Goal: Information Seeking & Learning: Learn about a topic

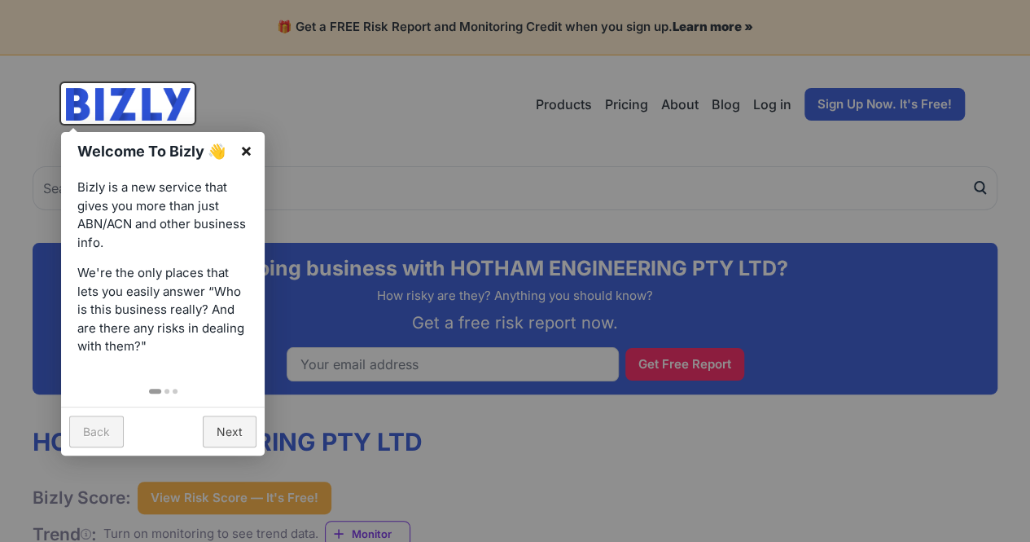
click at [240, 152] on link "×" at bounding box center [246, 150] width 37 height 37
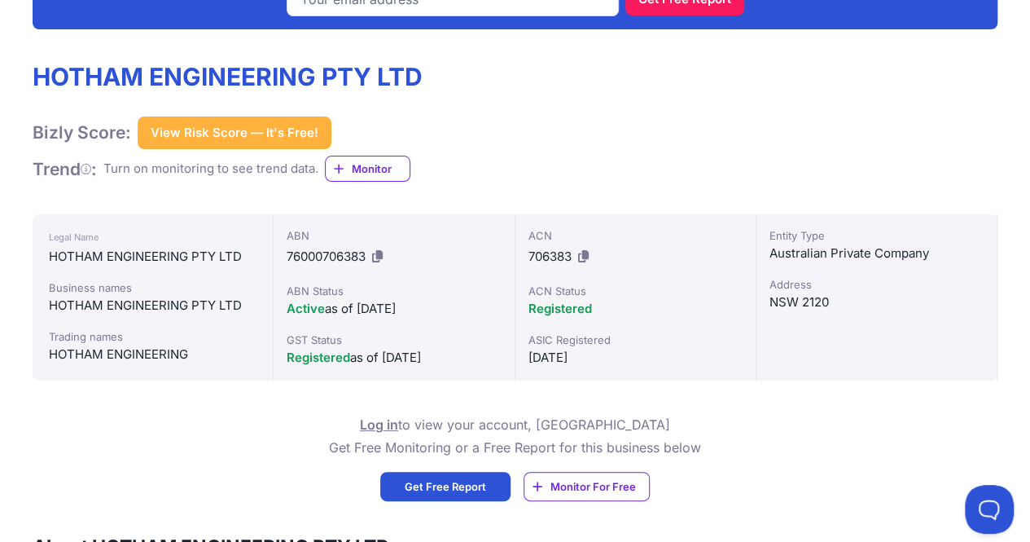
scroll to position [407, 0]
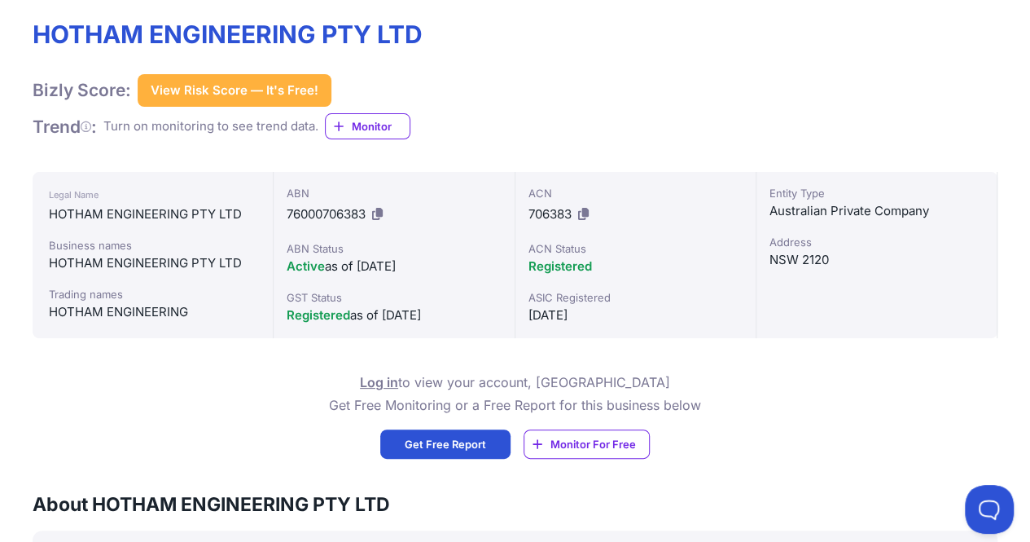
drag, startPoint x: 550, startPoint y: 309, endPoint x: 651, endPoint y: 309, distance: 101.0
click at [648, 315] on div "[DATE]" at bounding box center [635, 315] width 214 height 20
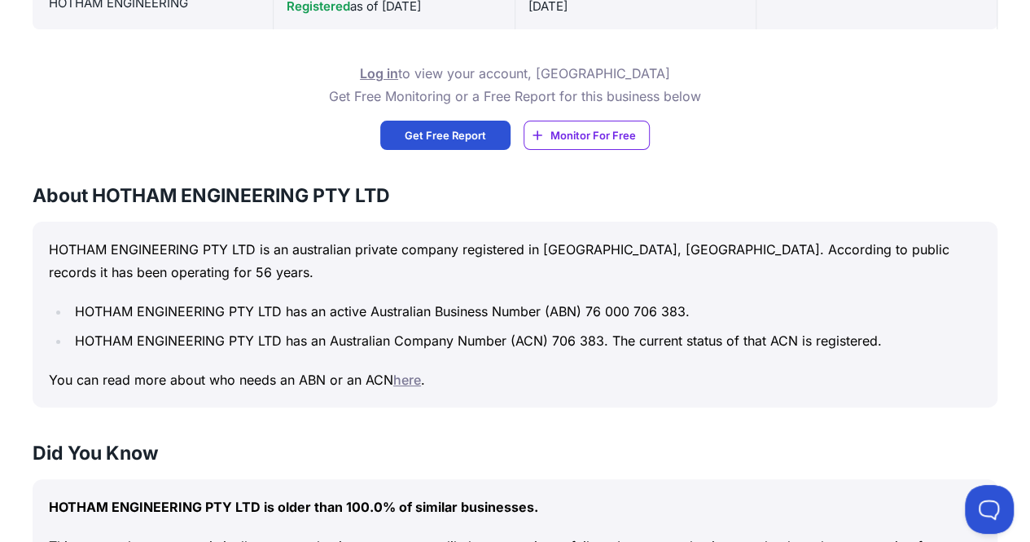
scroll to position [814, 0]
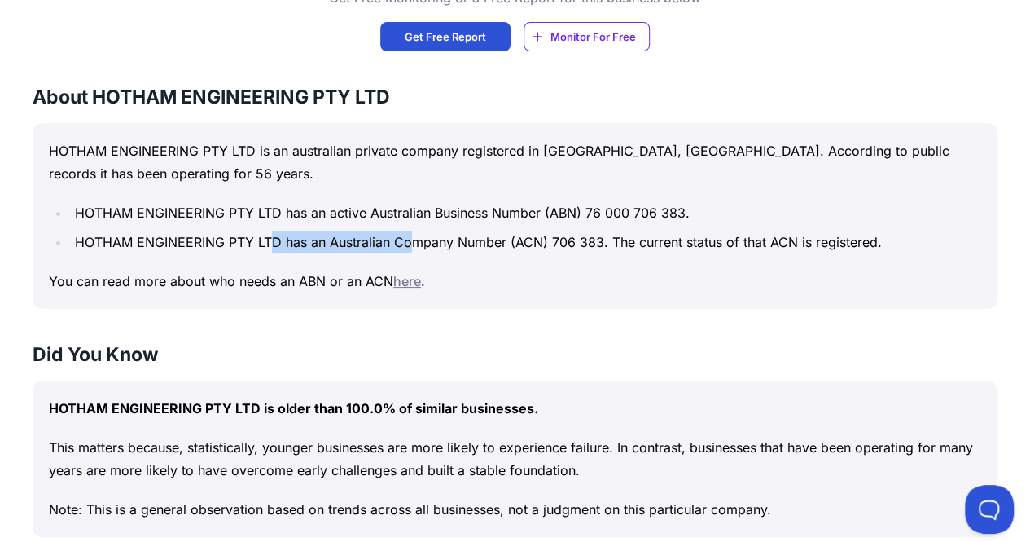
drag, startPoint x: 360, startPoint y: 233, endPoint x: 493, endPoint y: 253, distance: 135.1
click at [468, 258] on div "HOTHAM ENGINEERING PTY LTD is an australian private company registered in [GEOG…" at bounding box center [515, 216] width 965 height 186
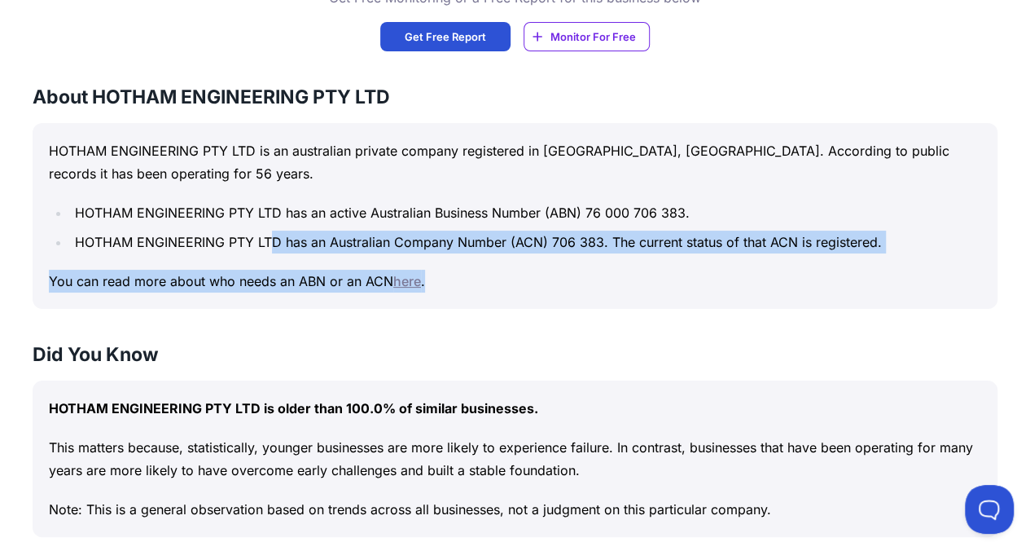
click at [572, 224] on ul "HOTHAM ENGINEERING PTY LTD has an active Australian Business Number (ABN) 76 00…" at bounding box center [515, 227] width 932 height 52
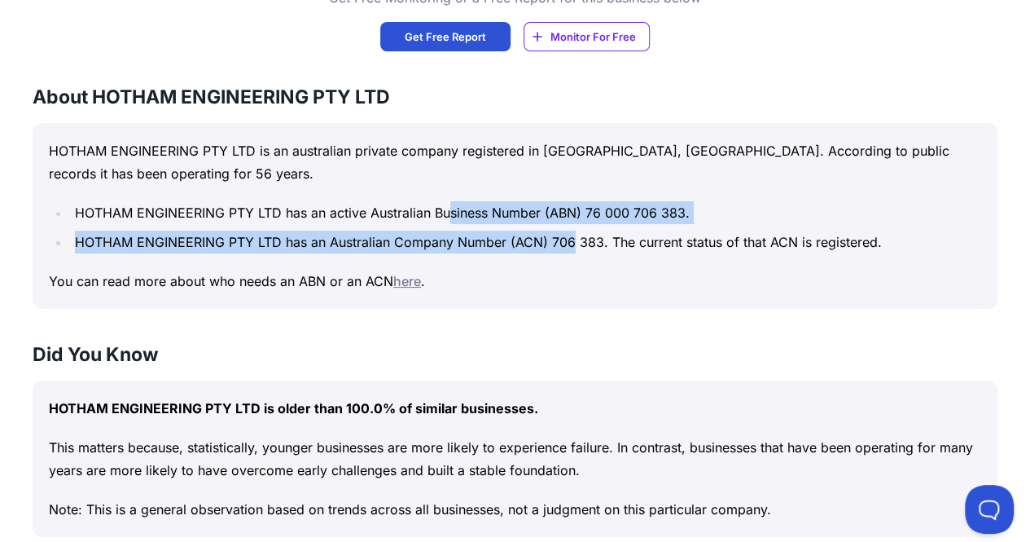
click at [639, 261] on div "HOTHAM ENGINEERING PTY LTD is an australian private company registered in [GEOG…" at bounding box center [515, 216] width 965 height 186
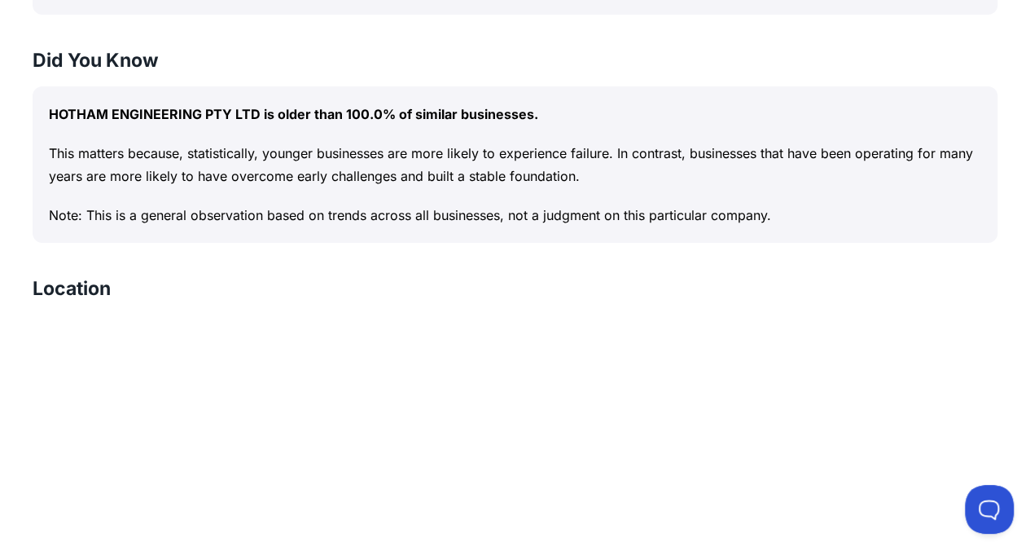
scroll to position [1085, 0]
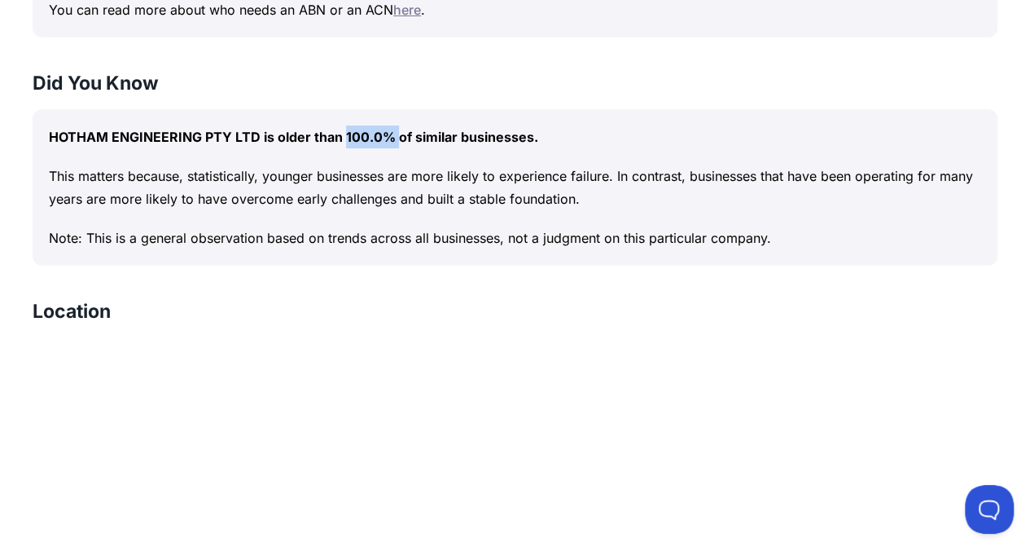
click at [406, 141] on p "HOTHAM ENGINEERING PTY LTD is older than 100.0% of similar businesses." at bounding box center [515, 136] width 932 height 23
click at [423, 143] on p "HOTHAM ENGINEERING PTY LTD is older than 100.0% of similar businesses." at bounding box center [515, 136] width 932 height 23
click at [300, 191] on p "This matters because, statistically, younger businesses are more likely to expe…" at bounding box center [515, 187] width 932 height 46
click at [394, 185] on p "This matters because, statistically, younger businesses are more likely to expe…" at bounding box center [515, 187] width 932 height 46
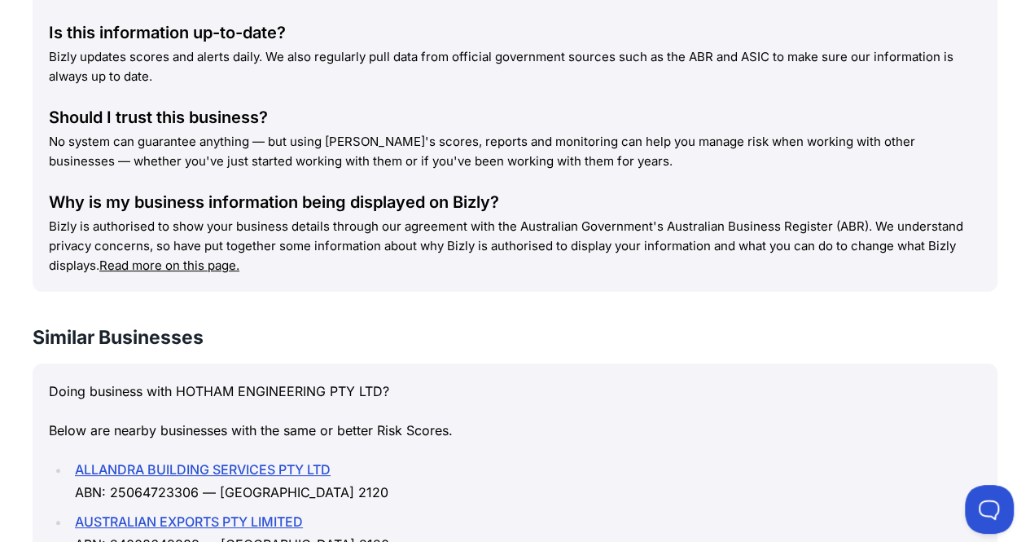
scroll to position [1688, 0]
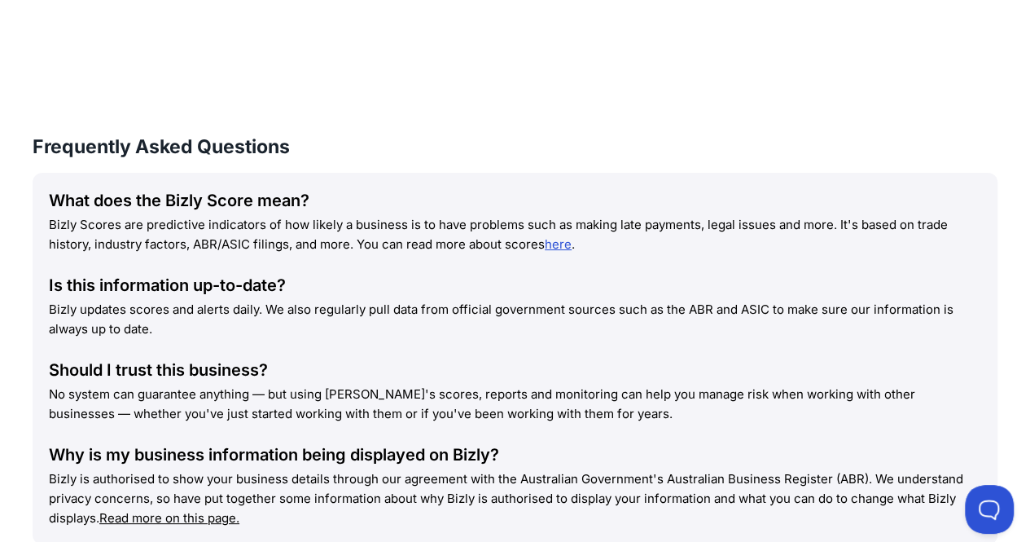
drag, startPoint x: 159, startPoint y: 228, endPoint x: 427, endPoint y: 208, distance: 268.7
click at [401, 224] on p "Bizly Scores are predictive indicators of how likely a business is to have prob…" at bounding box center [515, 234] width 932 height 39
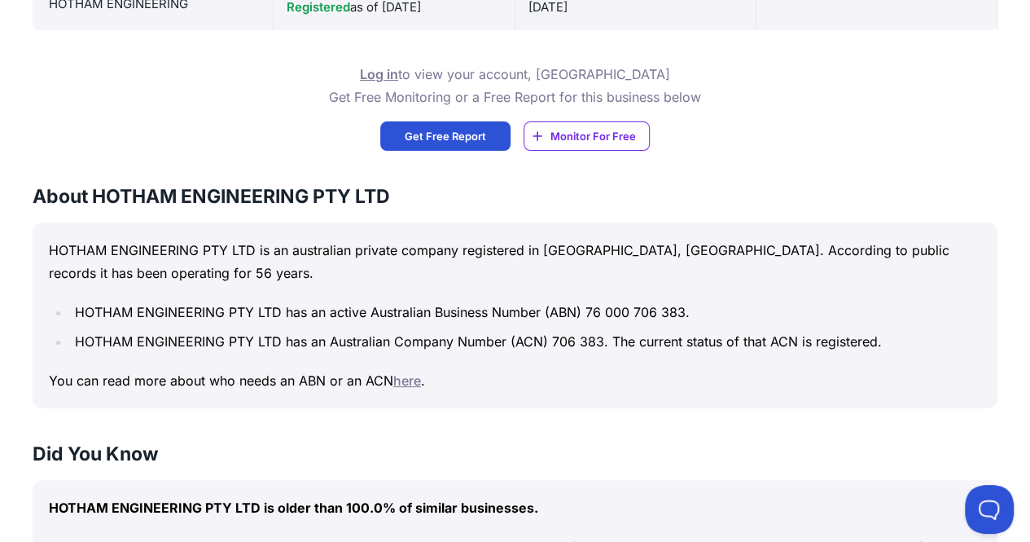
scroll to position [603, 0]
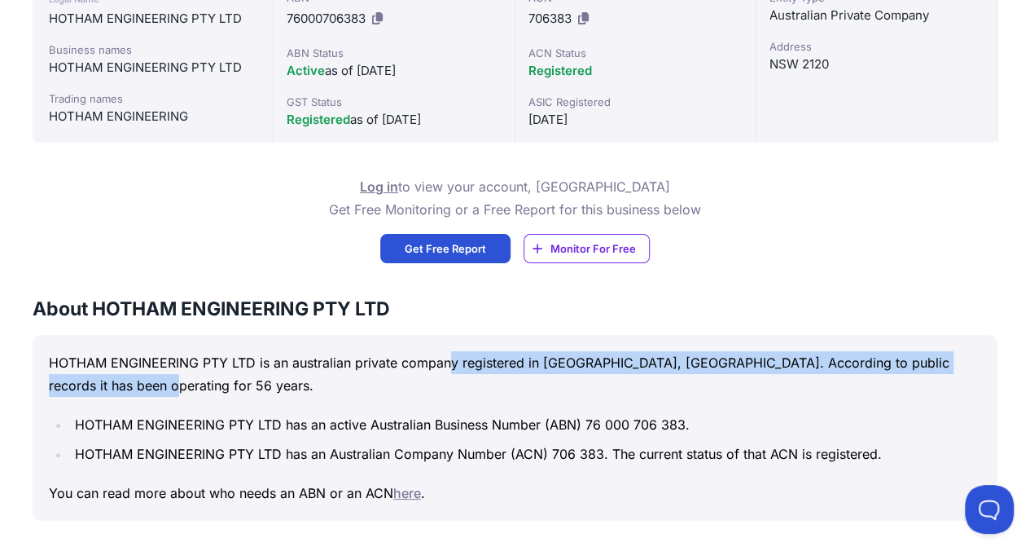
drag, startPoint x: 508, startPoint y: 360, endPoint x: 713, endPoint y: 364, distance: 204.4
click at [669, 382] on p "HOTHAM ENGINEERING PTY LTD is an australian private company registered in [GEOG…" at bounding box center [515, 374] width 932 height 46
click at [715, 362] on p "HOTHAM ENGINEERING PTY LTD is an australian private company registered in [GEOG…" at bounding box center [515, 374] width 932 height 46
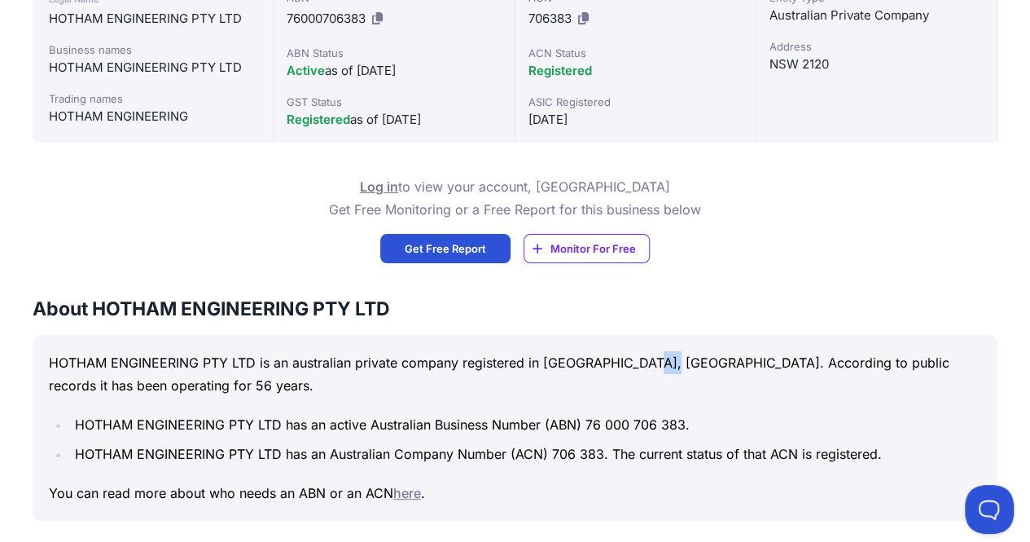
drag, startPoint x: 655, startPoint y: 349, endPoint x: 541, endPoint y: 362, distance: 114.7
click at [695, 358] on div "HOTHAM ENGINEERING PTY LTD is an australian private company registered in [GEOG…" at bounding box center [515, 428] width 965 height 186
drag, startPoint x: 121, startPoint y: 410, endPoint x: 241, endPoint y: 411, distance: 120.5
click at [275, 428] on div "HOTHAM ENGINEERING PTY LTD is an australian private company registered in [GEOG…" at bounding box center [515, 428] width 965 height 186
drag, startPoint x: 863, startPoint y: 361, endPoint x: 906, endPoint y: 359, distance: 42.4
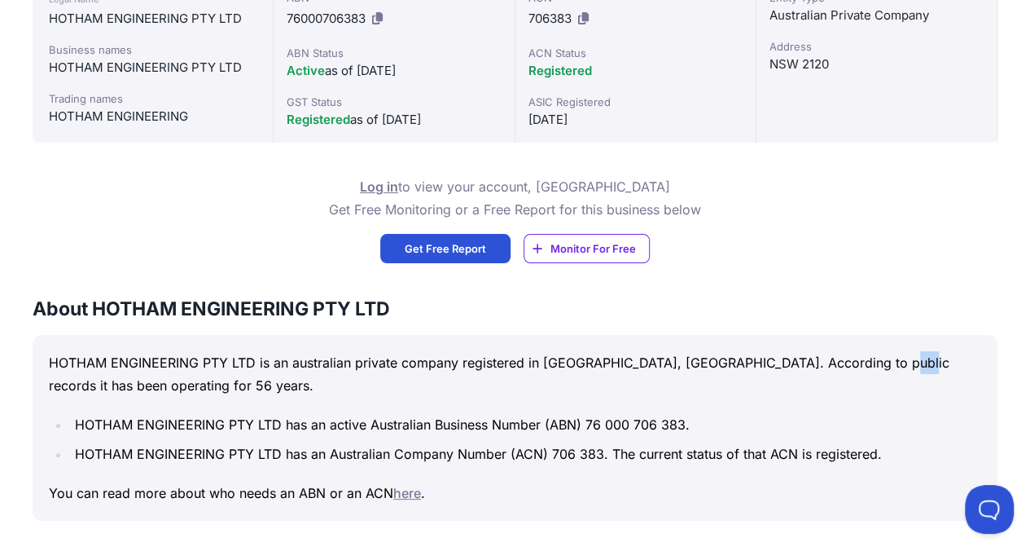
click at [897, 359] on p "HOTHAM ENGINEERING PTY LTD is an australian private company registered in [GEOG…" at bounding box center [515, 374] width 932 height 46
drag, startPoint x: 731, startPoint y: 338, endPoint x: 827, endPoint y: 331, distance: 96.3
click at [791, 338] on div "HOTHAM ENGINEERING PTY LTD is an australian private company registered in [GEOG…" at bounding box center [515, 428] width 965 height 186
click at [827, 331] on div "About HOTHAM ENGINEERING PTY LTD HOTHAM ENGINEERING PTY LTD is an australian pr…" at bounding box center [515, 408] width 965 height 225
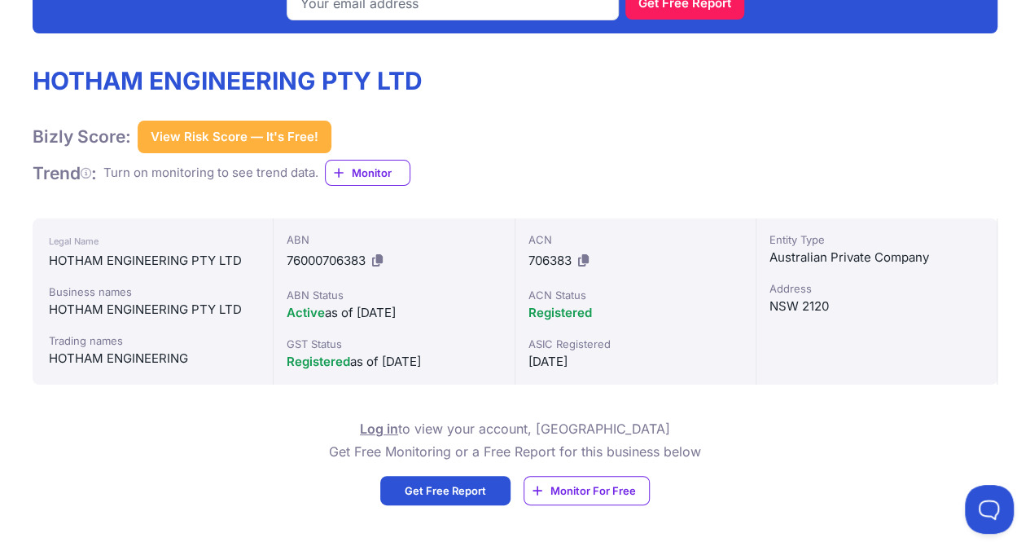
scroll to position [331, 0]
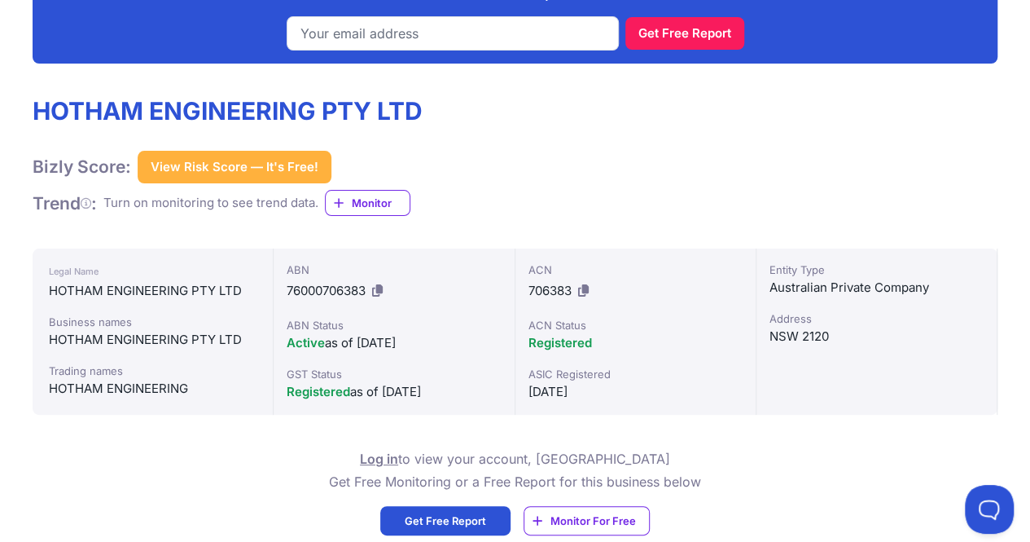
drag, startPoint x: 528, startPoint y: 388, endPoint x: 689, endPoint y: 388, distance: 161.2
click at [689, 388] on div "[DATE]" at bounding box center [635, 392] width 214 height 20
click at [611, 186] on div "HOTHAM ENGINEERING PTY LTD Bizly Score: View Risk Score — It's Free! View Risk …" at bounding box center [515, 156] width 965 height 120
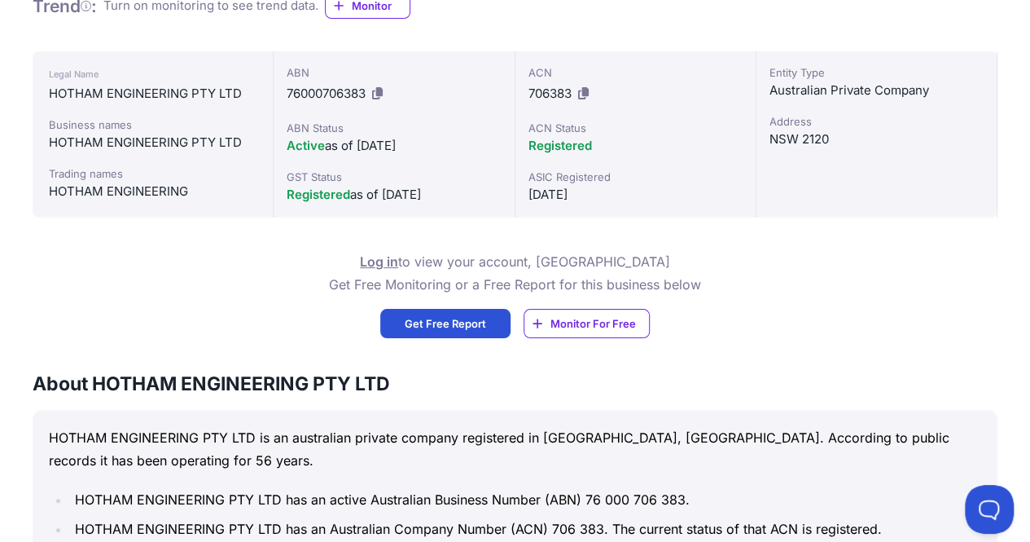
scroll to position [542, 0]
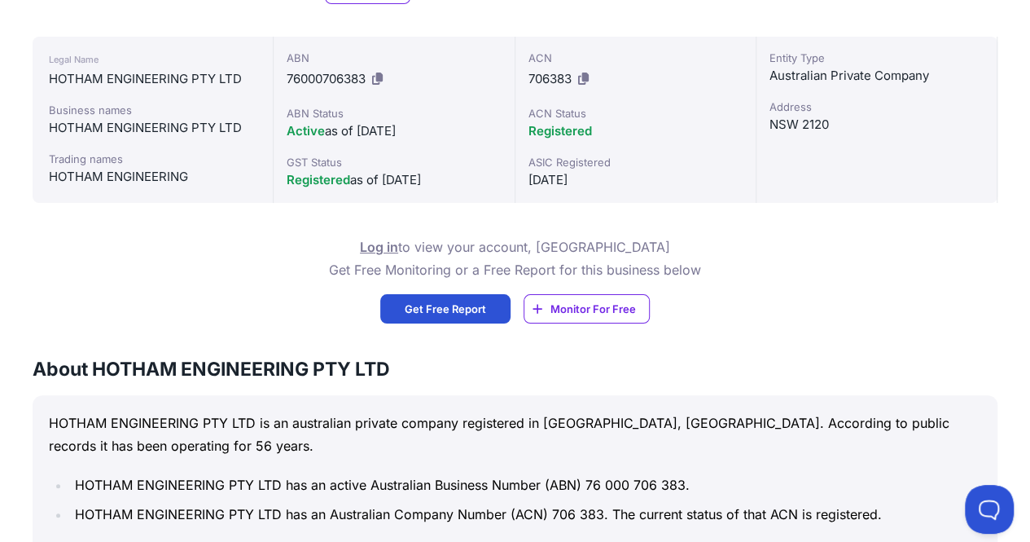
click at [555, 172] on div "[DATE]" at bounding box center [635, 180] width 214 height 20
click at [555, 170] on div "[DATE]" at bounding box center [635, 180] width 214 height 20
click at [565, 154] on div "ASIC Registered" at bounding box center [635, 162] width 214 height 16
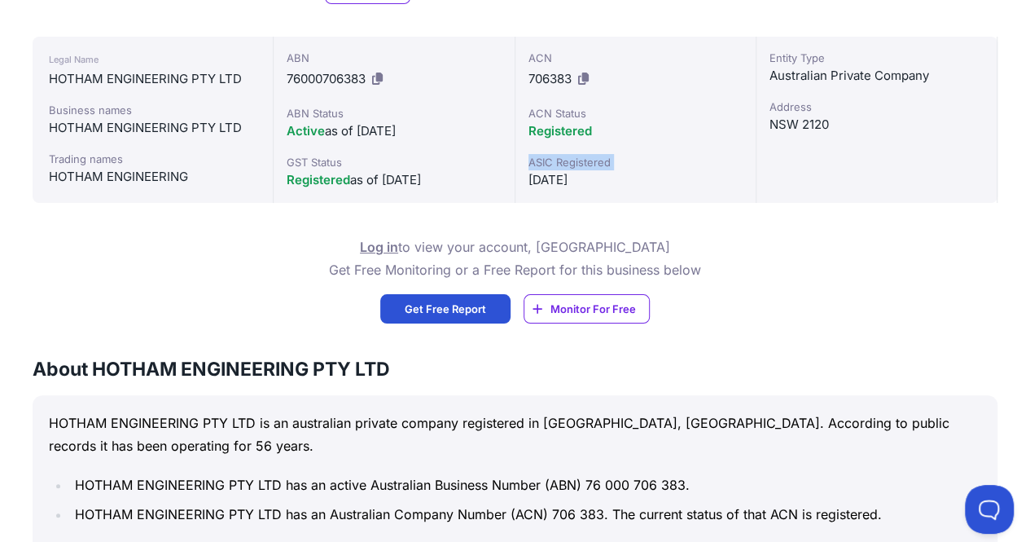
click at [565, 154] on div "ASIC Registered" at bounding box center [635, 162] width 214 height 16
copy div "ASIC Registered"
